Goal: Ask a question

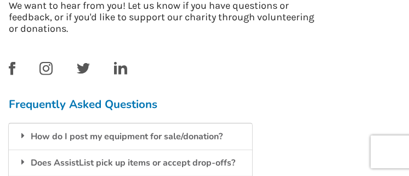
scroll to position [384, 0]
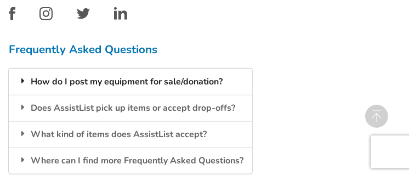
click at [162, 83] on div "How do I post my equipment for sale/donation?" at bounding box center [131, 82] width 244 height 26
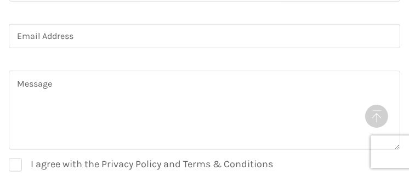
scroll to position [713, 0]
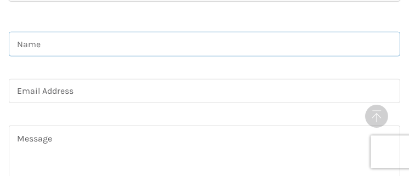
click at [63, 48] on input at bounding box center [205, 44] width 392 height 25
type input "[PERSON_NAME]"
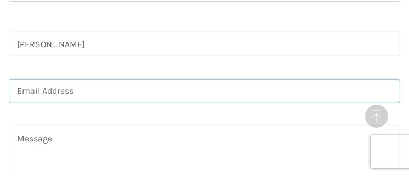
type input "[EMAIL_ADDRESS][DOMAIN_NAME]"
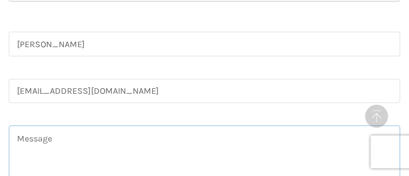
click at [76, 143] on textarea at bounding box center [205, 165] width 392 height 79
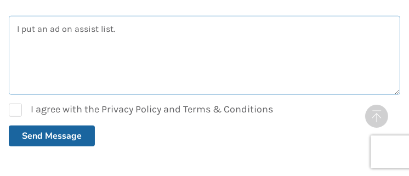
click at [124, 30] on textarea "I put an ad on assist list." at bounding box center [205, 55] width 392 height 79
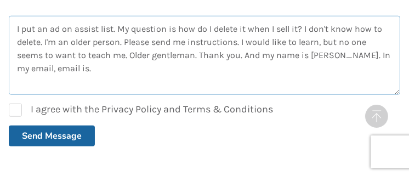
click at [58, 72] on textarea "I put an ad on assist list. My question is how do I delete it when I sell it? I…" at bounding box center [205, 55] width 392 height 79
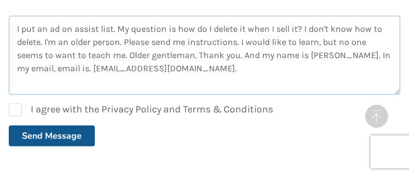
type textarea "I put an ad on assist list. My question is how do I delete it when I sell it? I…"
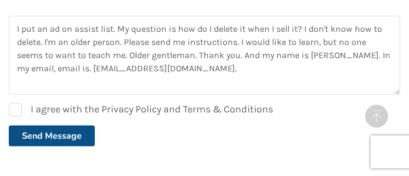
click at [67, 137] on button "Send Message" at bounding box center [52, 136] width 86 height 21
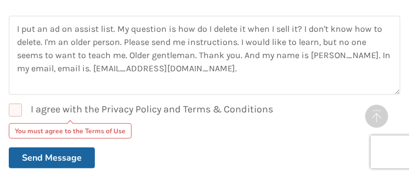
click at [21, 106] on label "I agree with the Privacy Policy and Terms & Conditions" at bounding box center [141, 110] width 264 height 13
checkbox input "true"
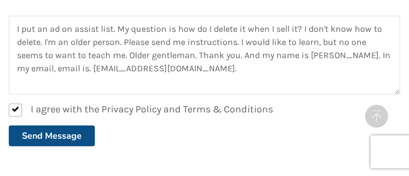
click at [62, 133] on button "Send Message" at bounding box center [52, 136] width 86 height 21
checkbox input "false"
